Goal: Find specific page/section: Find specific page/section

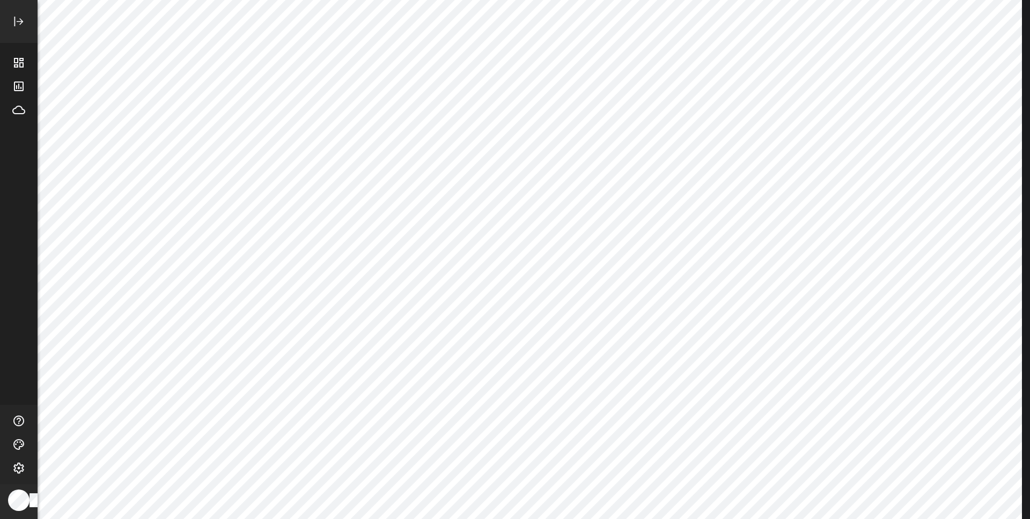
type input "search"
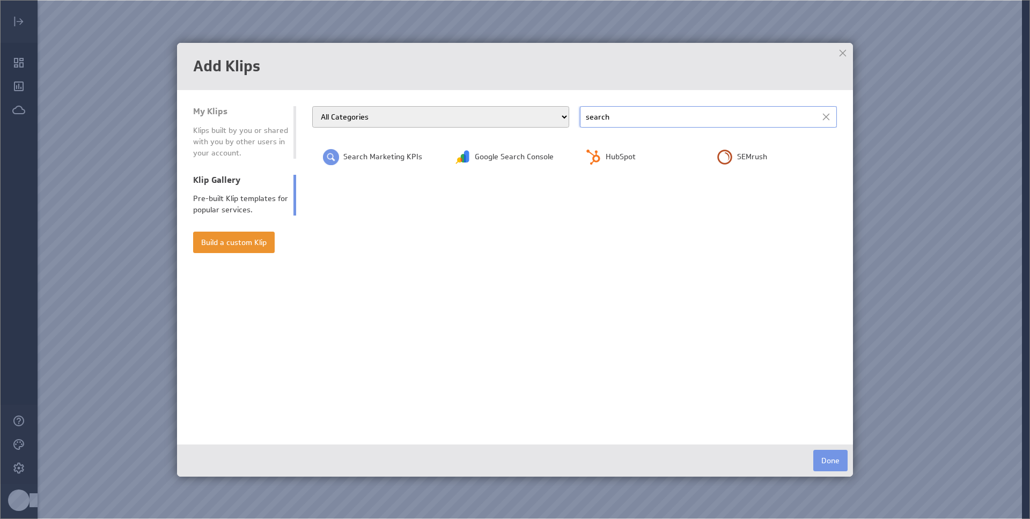
click at [234, 138] on div "Klips built by you or shared with you by other users in your account." at bounding box center [240, 142] width 95 height 34
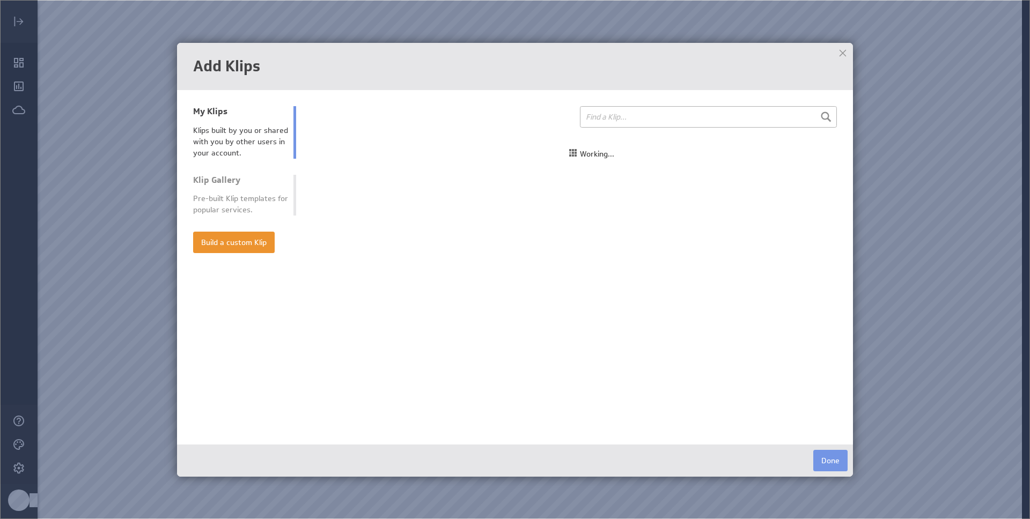
select select "all"
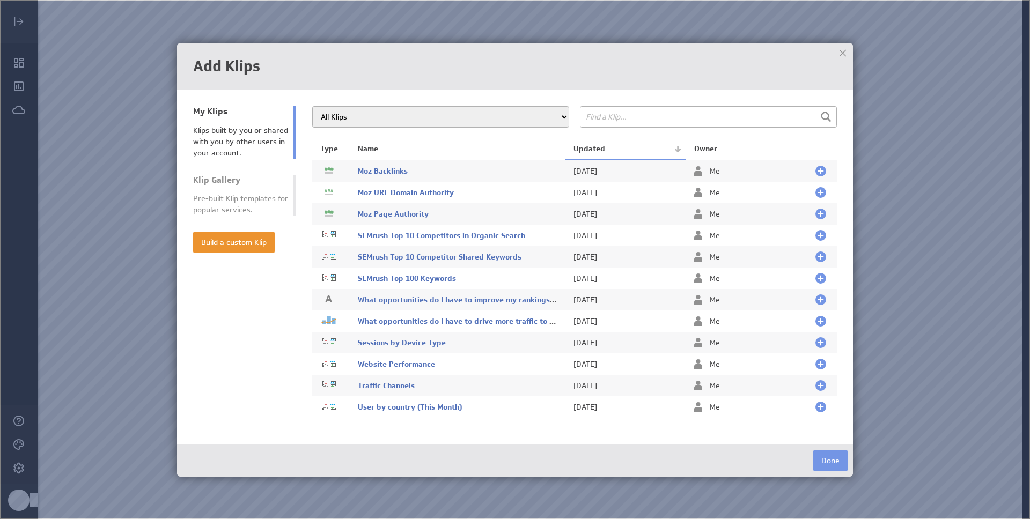
click at [241, 190] on li "Klip Gallery Pre-built Klip templates for popular services." at bounding box center [244, 195] width 103 height 41
type input "search"
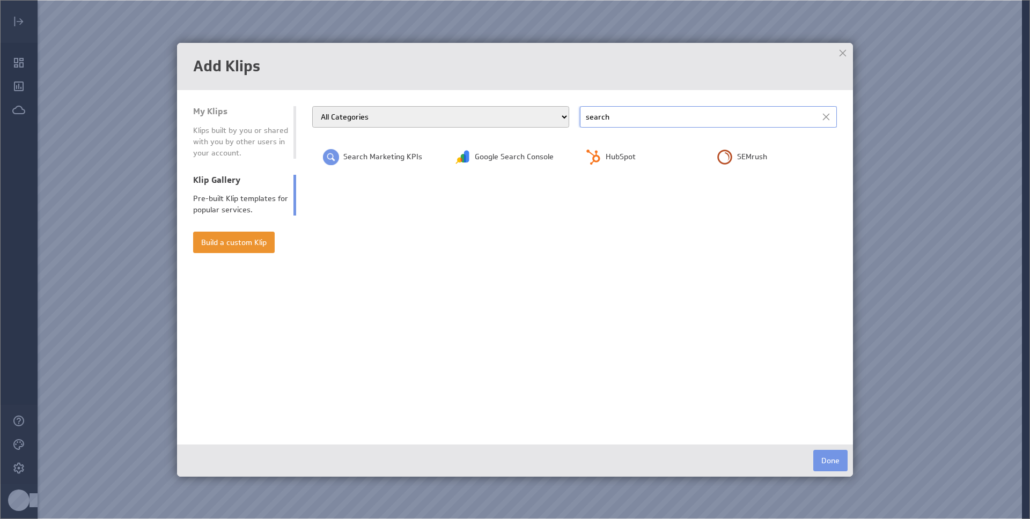
click at [631, 120] on input "search" at bounding box center [708, 116] width 257 height 21
click at [518, 115] on select "All Categories Advertising Cloud Storage Customer Support Dashboard Gallery Dat…" at bounding box center [440, 116] width 257 height 21
click at [312, 106] on select "All Categories Advertising Cloud Storage Customer Support Dashboard Gallery Dat…" at bounding box center [440, 116] width 257 height 21
click at [471, 115] on select "All Categories Advertising Cloud Storage Customer Support Dashboard Gallery Dat…" at bounding box center [440, 116] width 257 height 21
select select "seo"
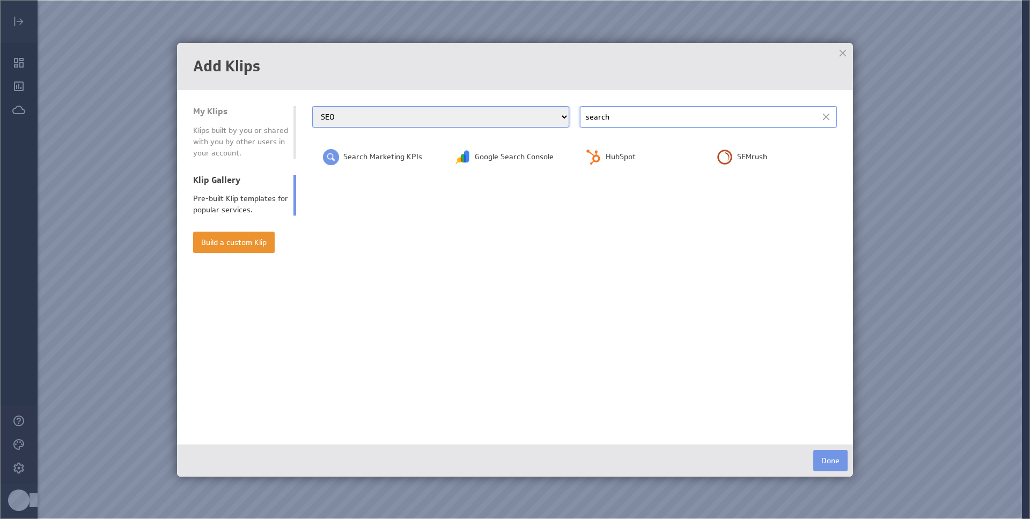
click at [312, 106] on select "All Categories Advertising Cloud Storage Customer Support Dashboard Gallery Dat…" at bounding box center [440, 116] width 257 height 21
click at [842, 57] on div at bounding box center [842, 53] width 16 height 16
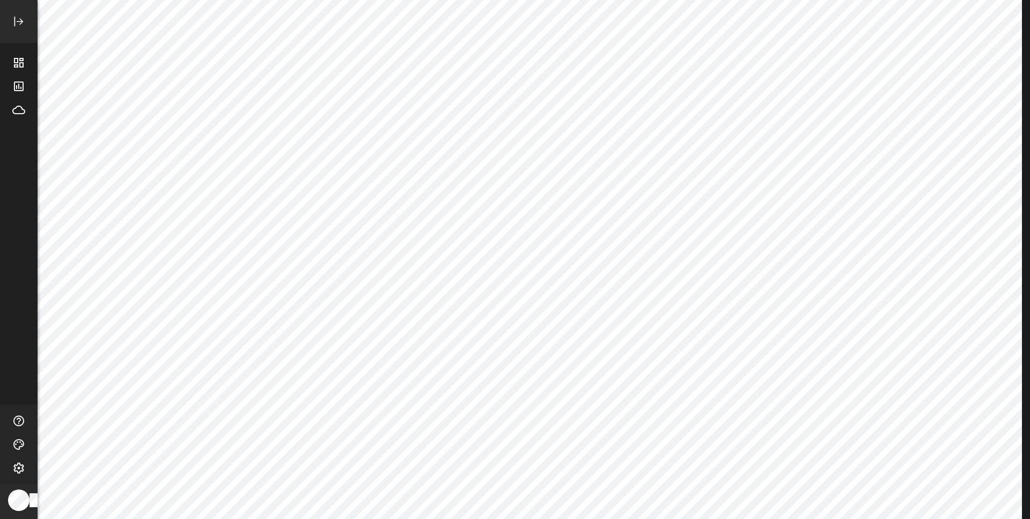
scroll to position [1148, 0]
